Goal: Task Accomplishment & Management: Use online tool/utility

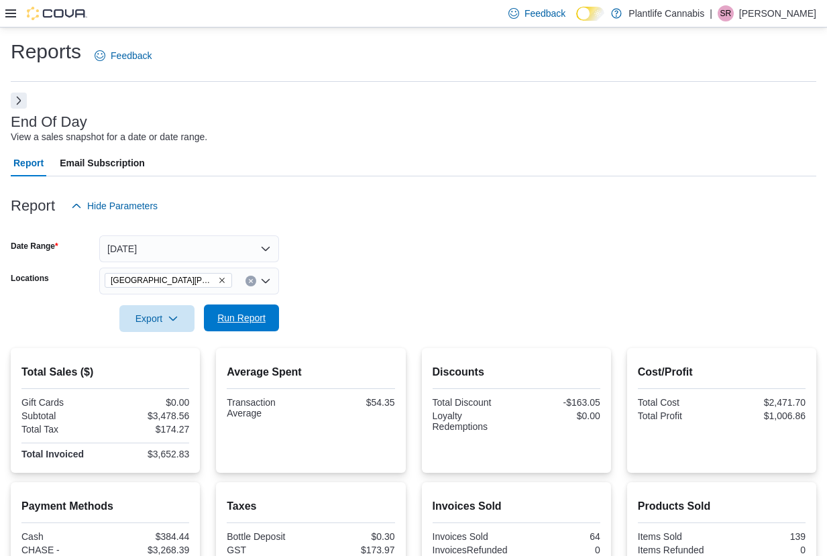
scroll to position [193, 0]
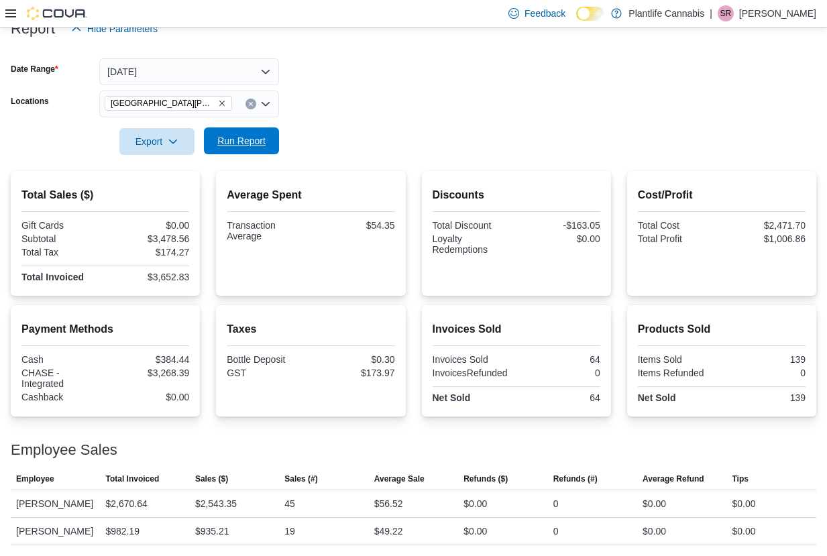
click at [243, 134] on span "Run Report" at bounding box center [241, 140] width 48 height 13
click at [225, 134] on span "Run Report" at bounding box center [241, 140] width 48 height 13
click at [223, 99] on icon "Remove Fort McMurray - Eagle Ridge from selection in this group" at bounding box center [222, 103] width 8 height 8
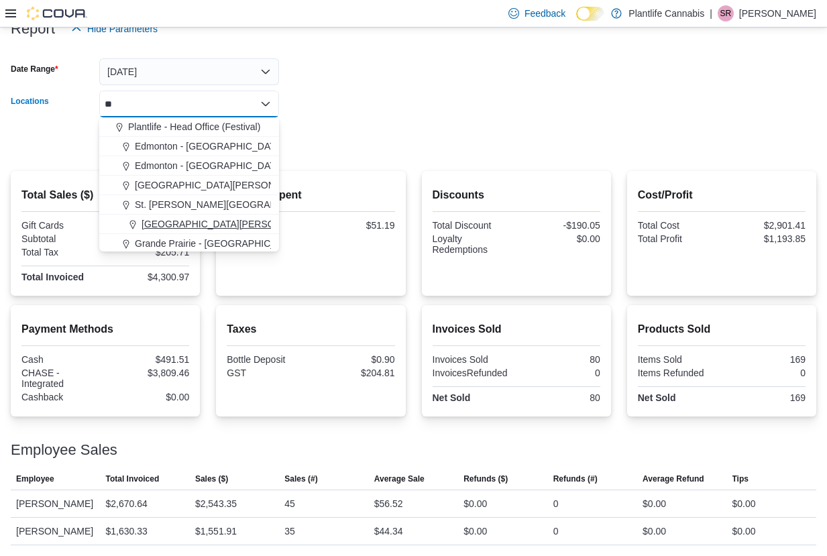
type input "**"
click at [223, 217] on span "Fort McMurray - Stoney Creek" at bounding box center [278, 223] width 273 height 13
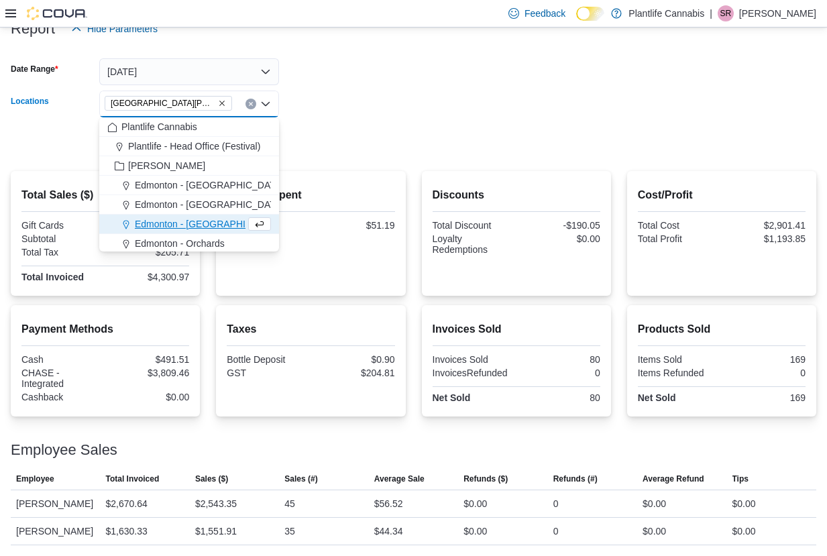
click at [354, 117] on div at bounding box center [414, 122] width 806 height 11
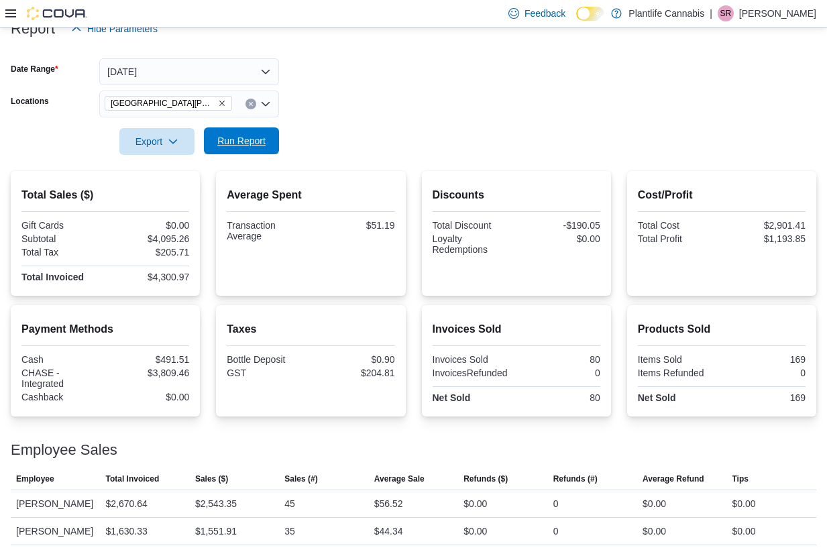
click at [241, 127] on span "Run Report" at bounding box center [241, 140] width 59 height 27
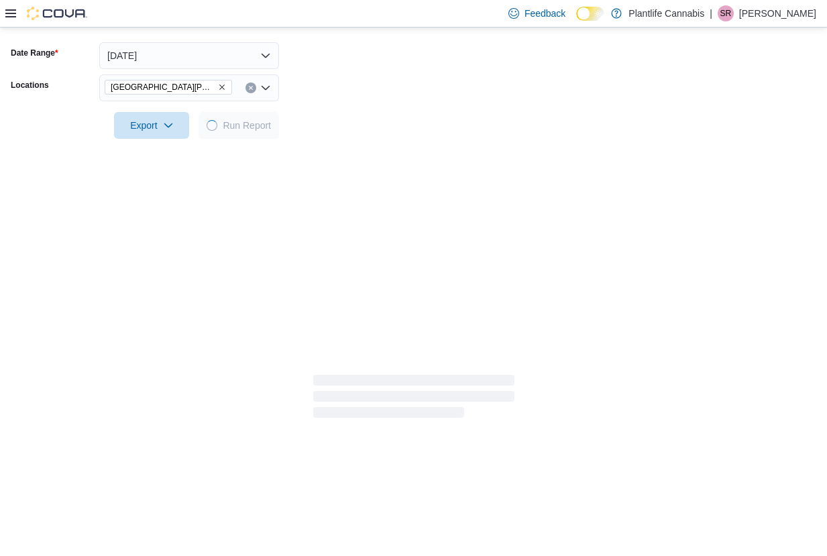
scroll to position [177, 0]
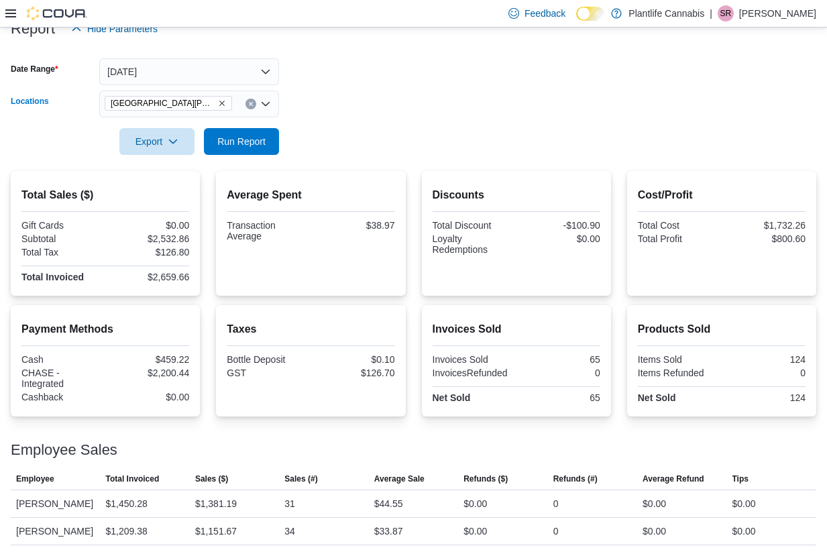
click at [219, 102] on icon "Remove Fort McMurray - Stoney Creek from selection in this group" at bounding box center [222, 103] width 8 height 8
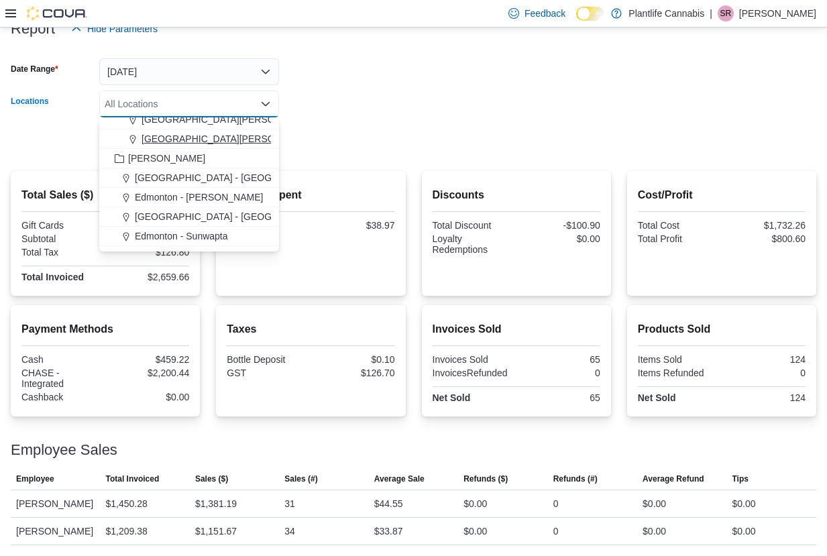
scroll to position [209, 0]
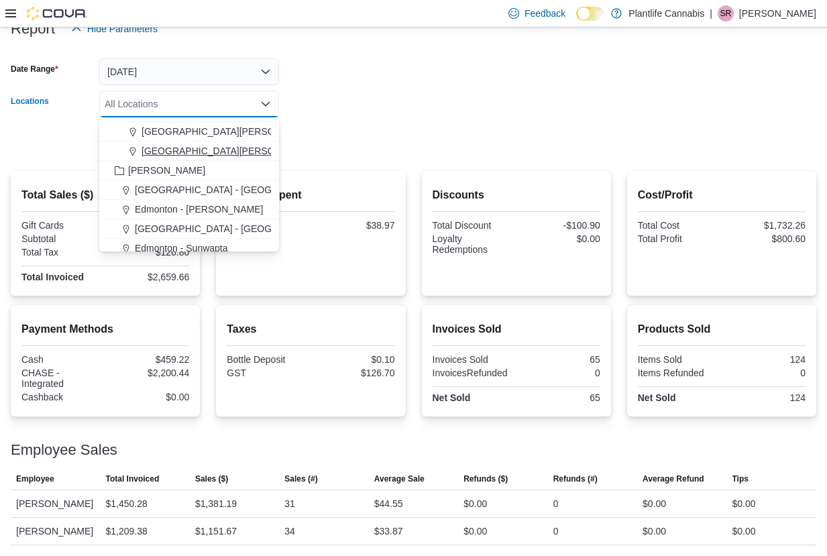
click at [233, 133] on span "[GEOGRAPHIC_DATA][PERSON_NAME] - [GEOGRAPHIC_DATA]" at bounding box center [282, 131] width 281 height 13
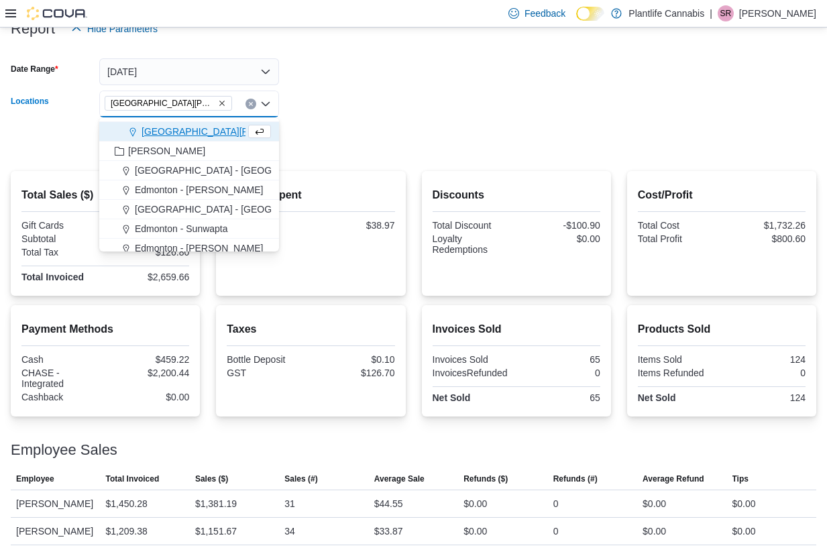
click at [333, 130] on form "Date Range Today Locations Fort McMurray - Eagle Ridge Combo box. Selected. For…" at bounding box center [414, 98] width 806 height 113
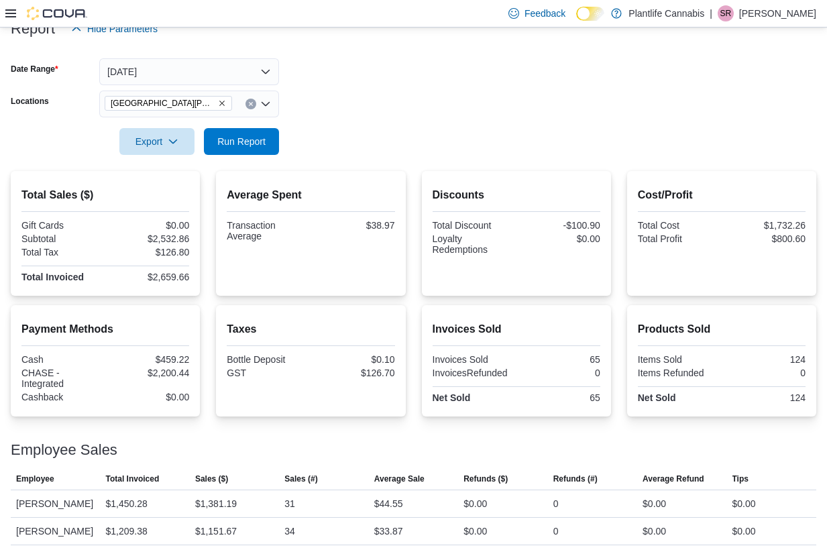
click at [286, 134] on form "Date Range Today Locations Fort McMurray - Eagle Ridge Export Run Report" at bounding box center [414, 98] width 806 height 113
click at [269, 138] on span "Run Report" at bounding box center [241, 140] width 59 height 27
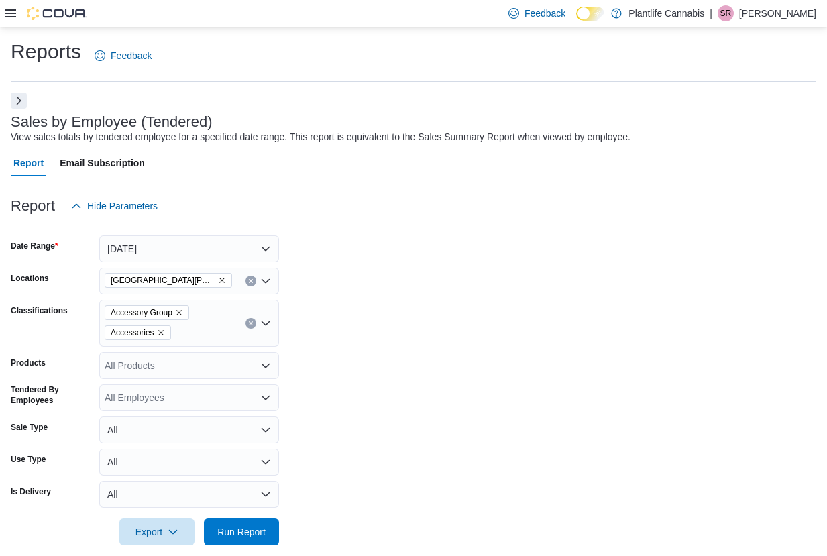
scroll to position [178, 0]
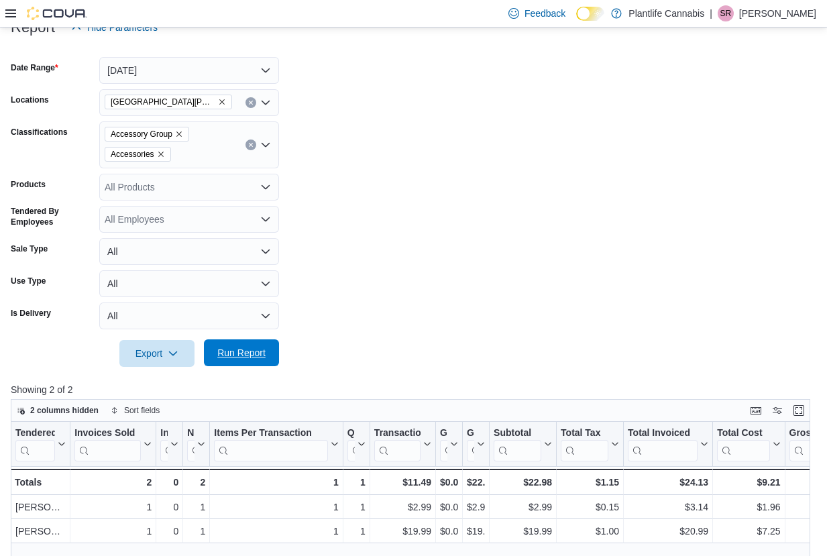
click at [262, 362] on span "Run Report" at bounding box center [241, 352] width 59 height 27
click at [263, 362] on span "Run Report" at bounding box center [241, 352] width 59 height 27
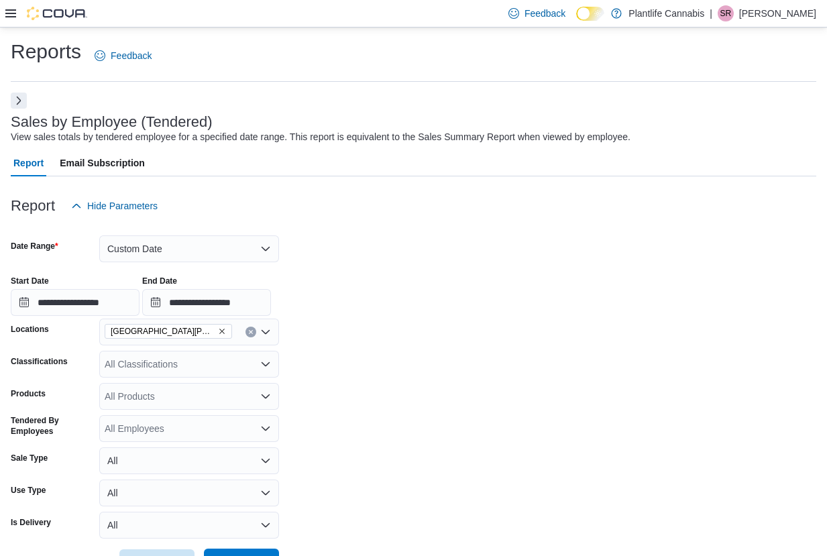
scroll to position [182, 0]
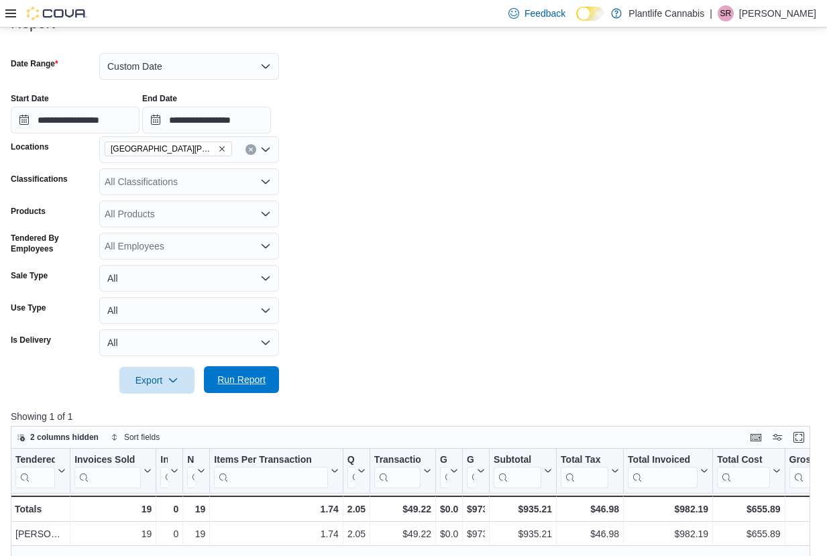
click at [235, 385] on span "Run Report" at bounding box center [241, 379] width 48 height 13
click at [130, 109] on input "**********" at bounding box center [75, 120] width 129 height 27
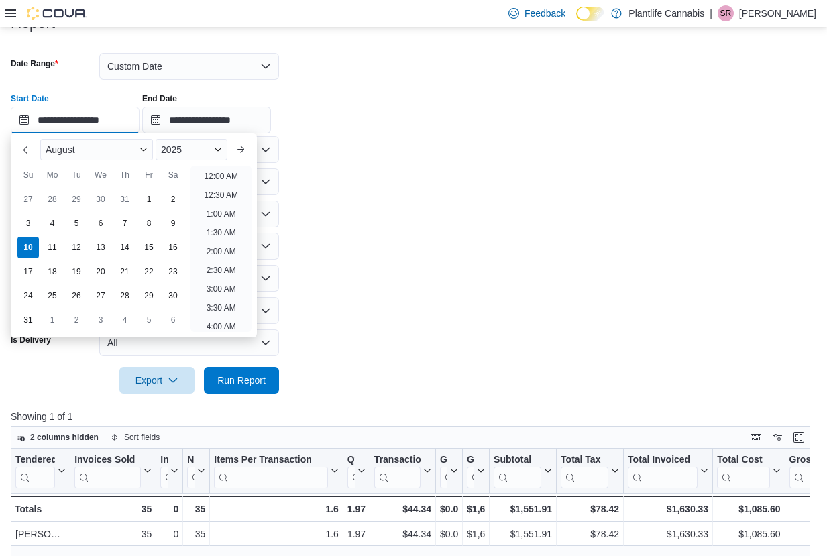
scroll to position [661, 0]
click at [225, 262] on li "8:00 PM" at bounding box center [221, 266] width 41 height 16
type input "**********"
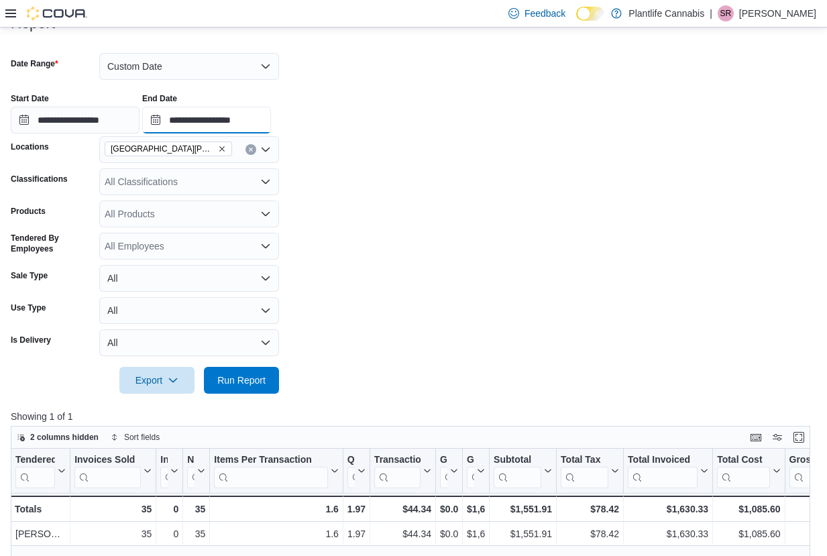
click at [260, 128] on input "**********" at bounding box center [206, 120] width 129 height 27
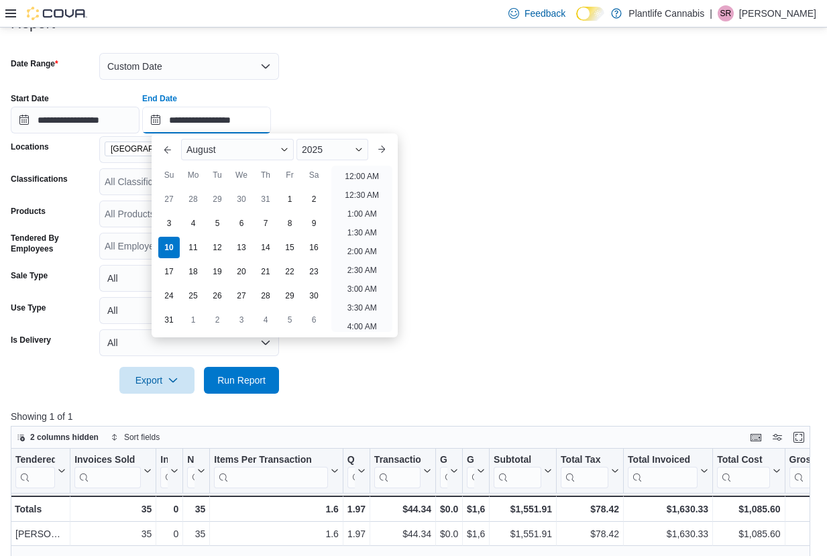
scroll to position [738, 0]
click at [365, 318] on li "11:30 PM" at bounding box center [361, 321] width 45 height 16
type input "**********"
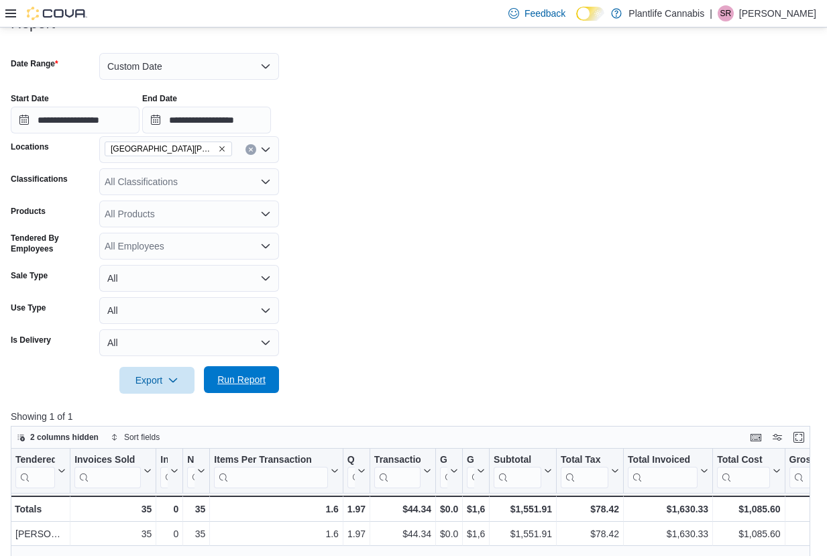
click at [262, 381] on span "Run Report" at bounding box center [241, 379] width 48 height 13
